Goal: Task Accomplishment & Management: Manage account settings

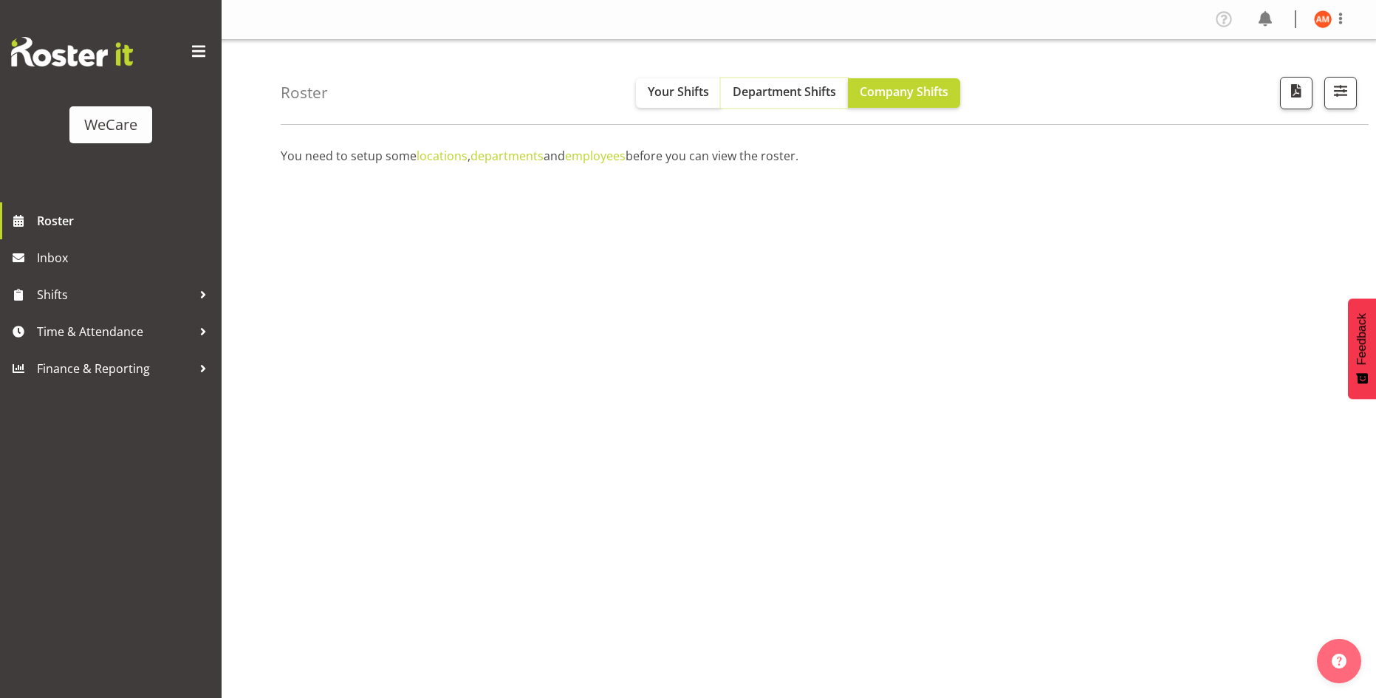
click at [727, 98] on button "Department Shifts" at bounding box center [784, 93] width 127 height 30
click at [697, 98] on span "Your Shifts" at bounding box center [678, 91] width 61 height 16
click at [1331, 78] on button "button" at bounding box center [1341, 93] width 33 height 33
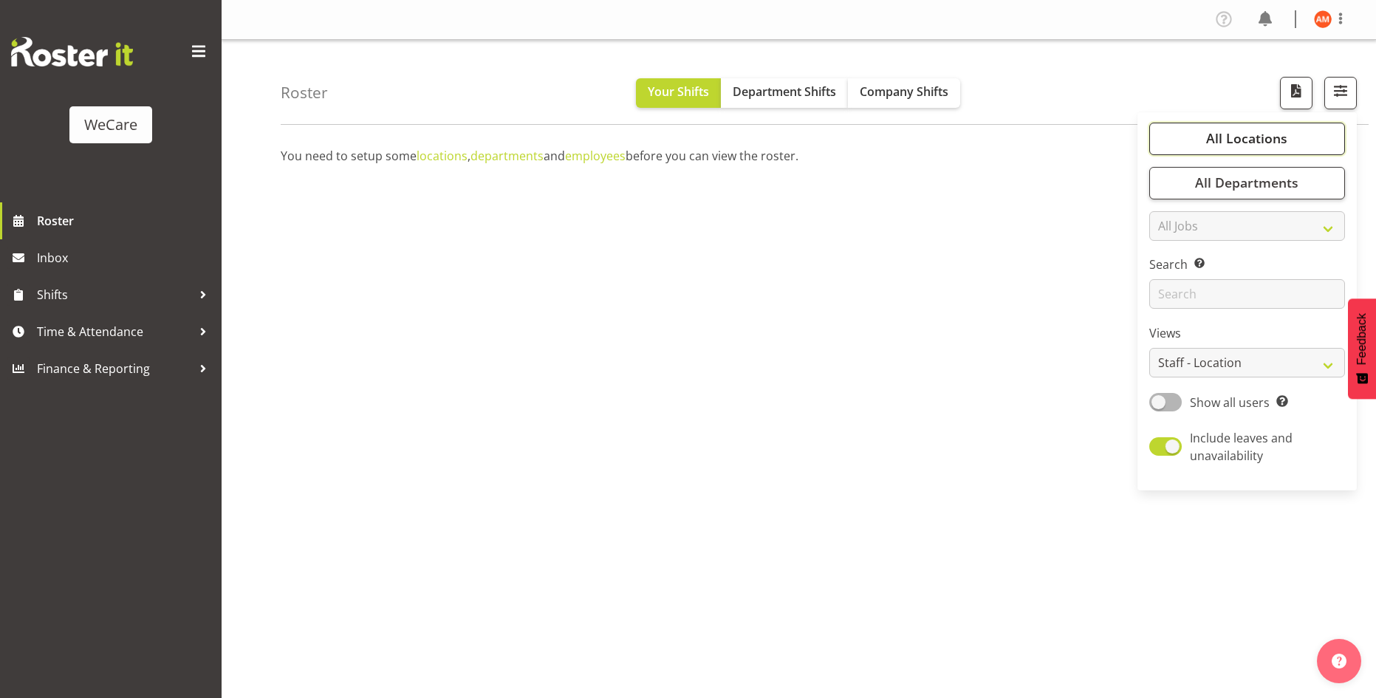
click at [1289, 137] on button "All Locations" at bounding box center [1248, 139] width 196 height 33
click at [1170, 136] on button "All Locations" at bounding box center [1248, 139] width 196 height 33
click at [884, 269] on div "You need to setup some locations , departments and employees before you can vie…" at bounding box center [829, 431] width 1096 height 591
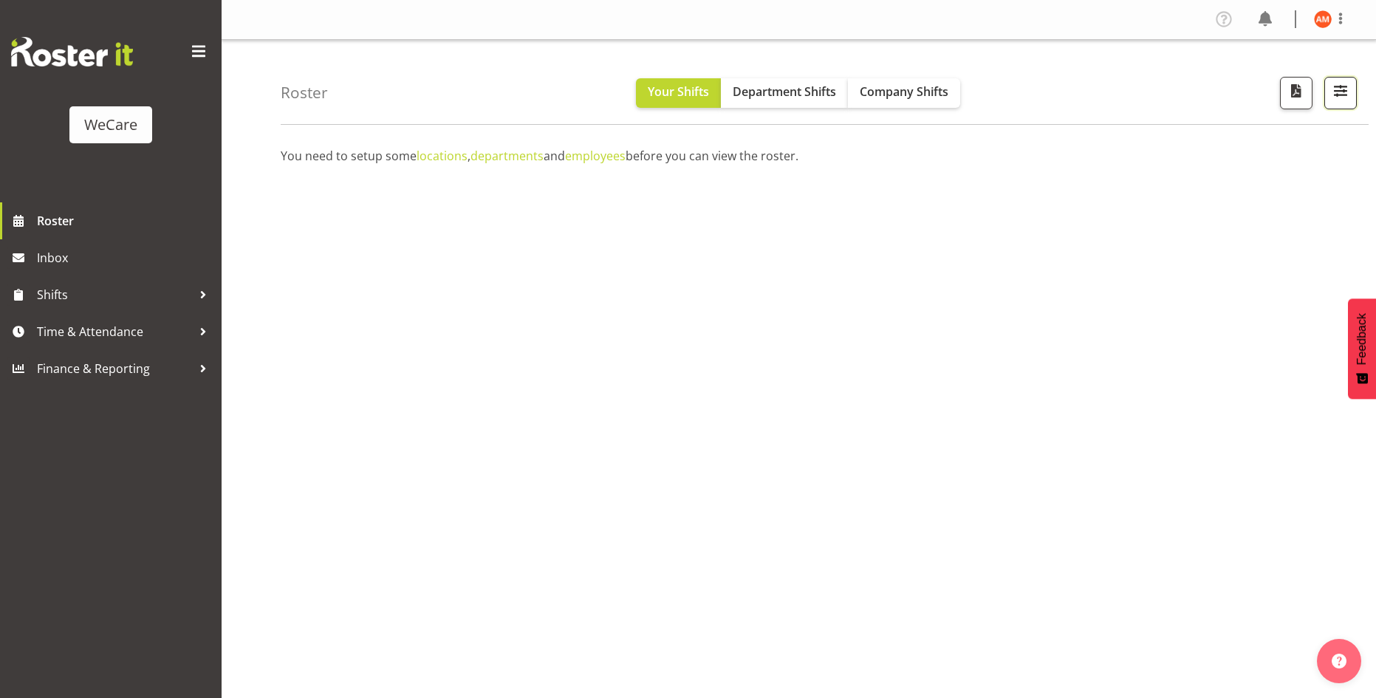
click at [1342, 96] on span "button" at bounding box center [1340, 90] width 19 height 19
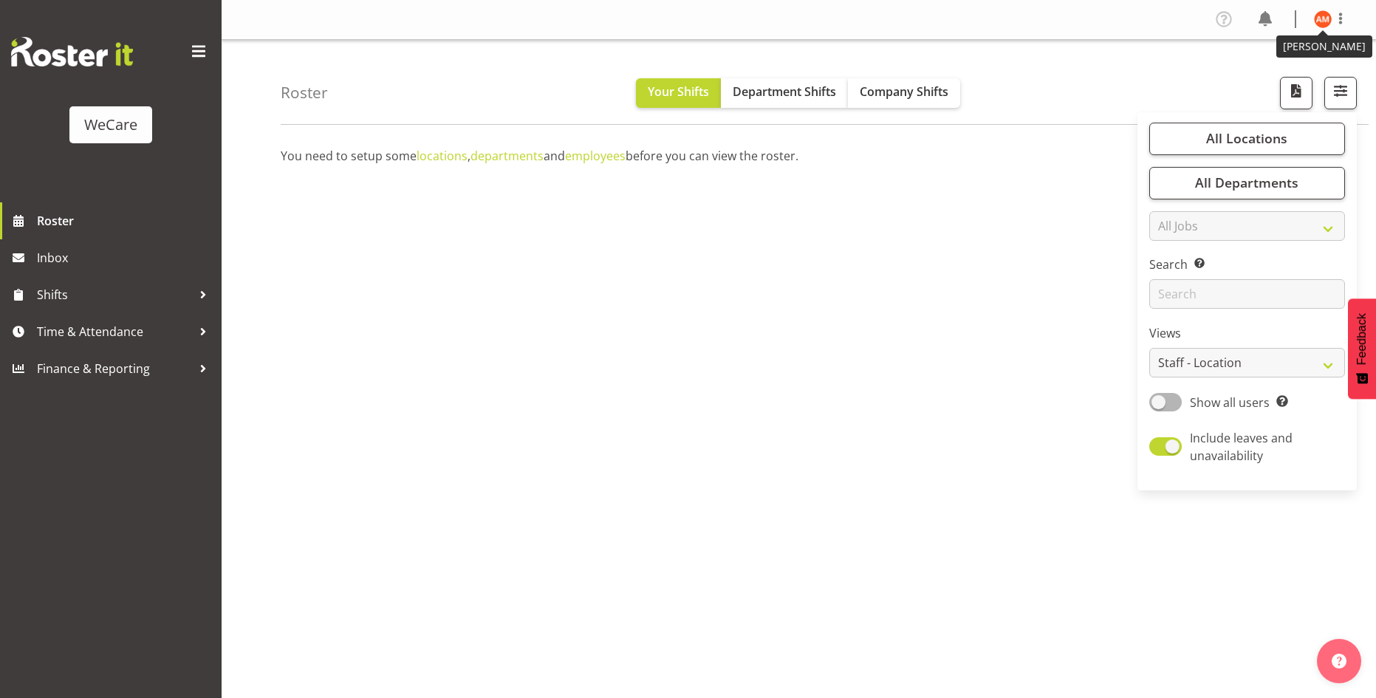
click at [1327, 11] on figure at bounding box center [1323, 19] width 18 height 18
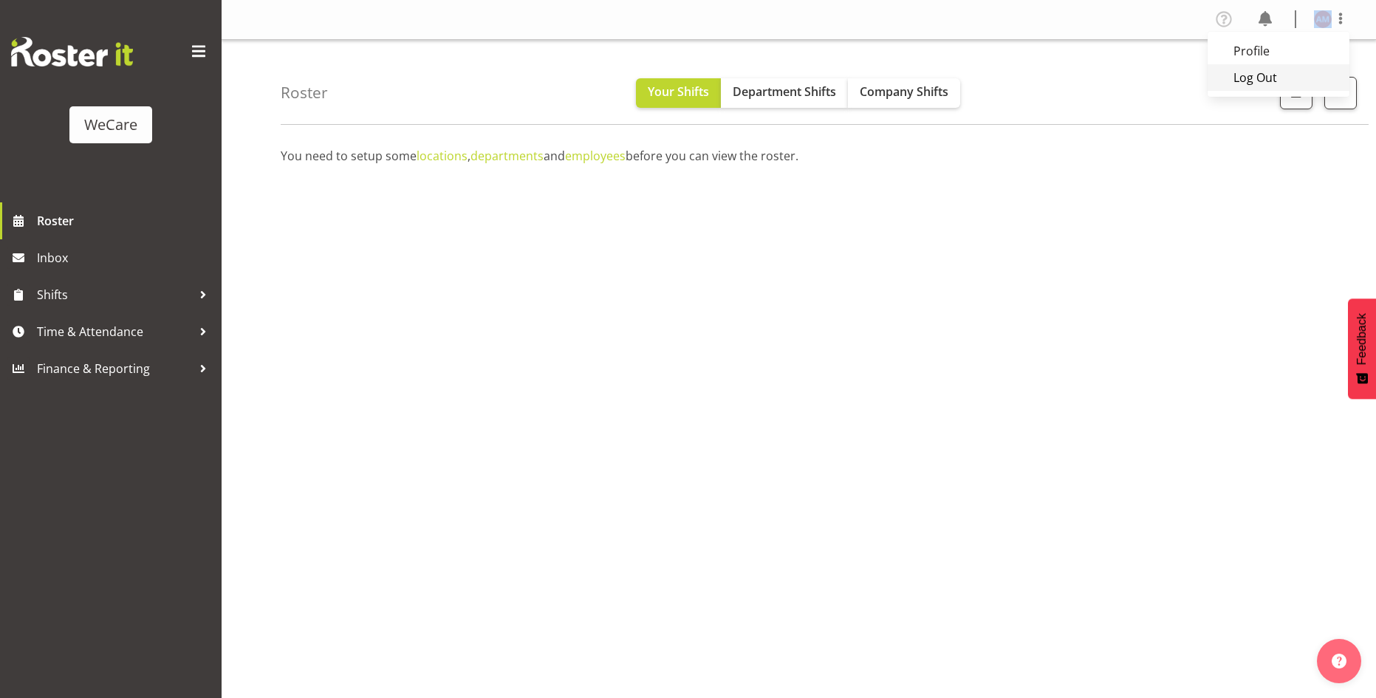
click at [1300, 77] on link "Log Out" at bounding box center [1279, 77] width 142 height 27
